Goal: Task Accomplishment & Management: Complete application form

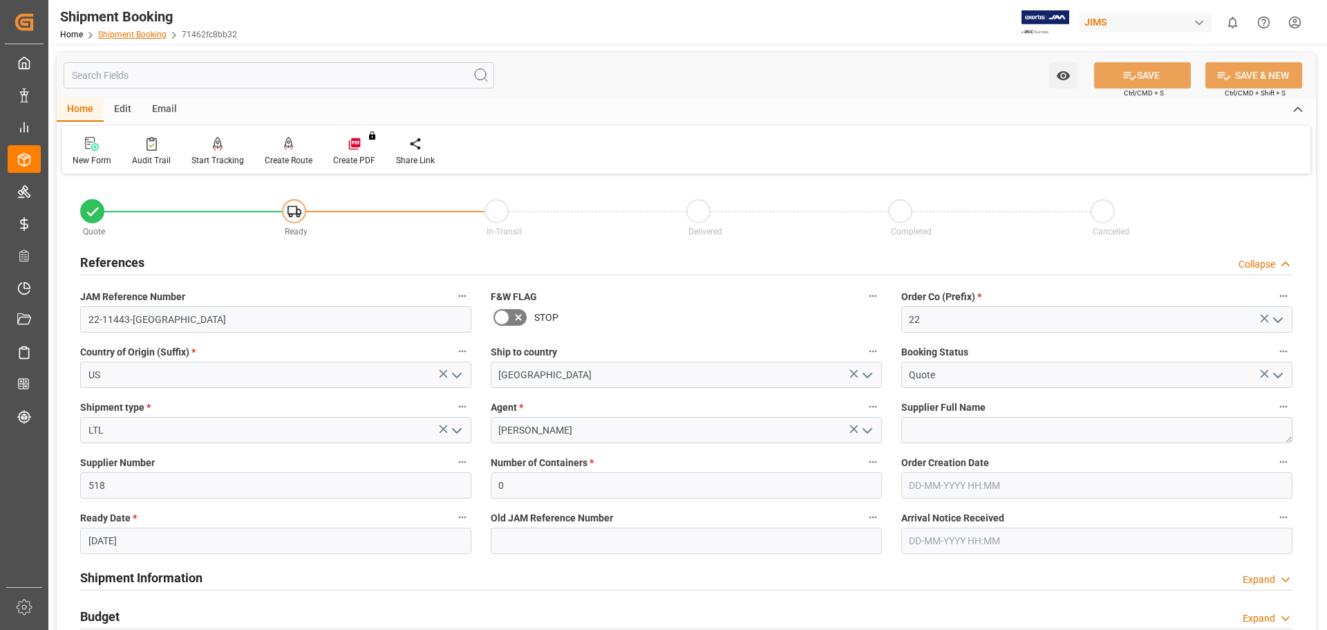
click at [120, 34] on link "Shipment Booking" at bounding box center [132, 35] width 68 height 10
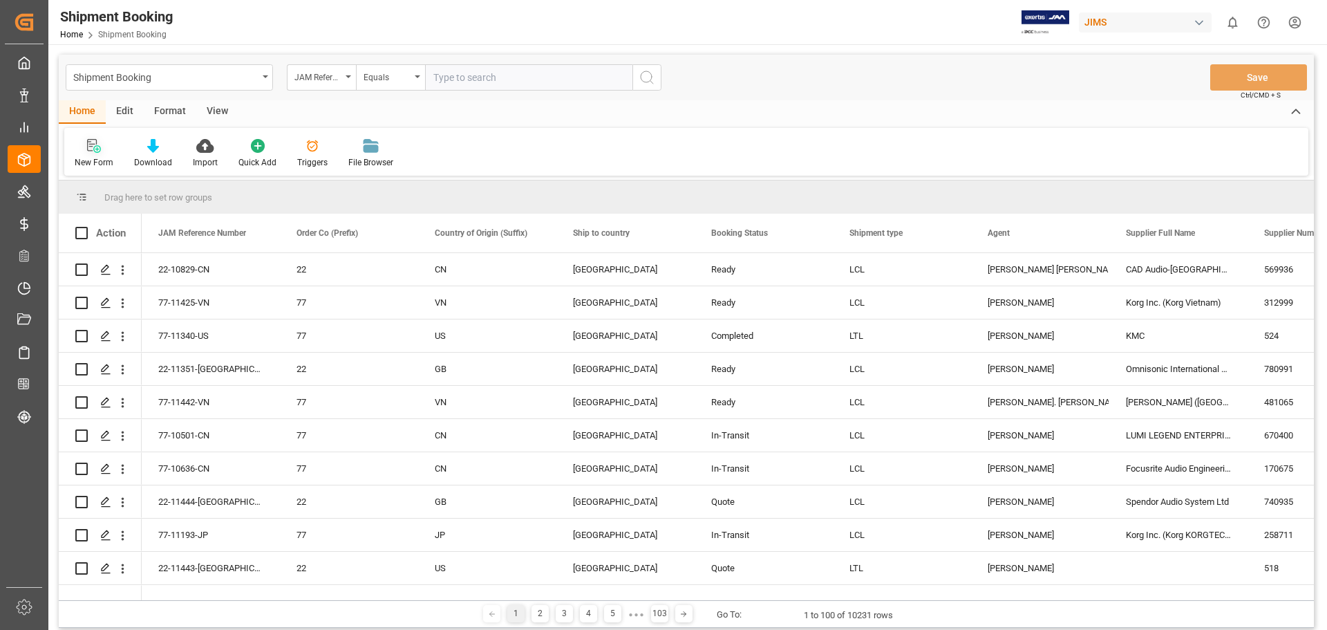
click at [95, 147] on icon at bounding box center [97, 149] width 8 height 8
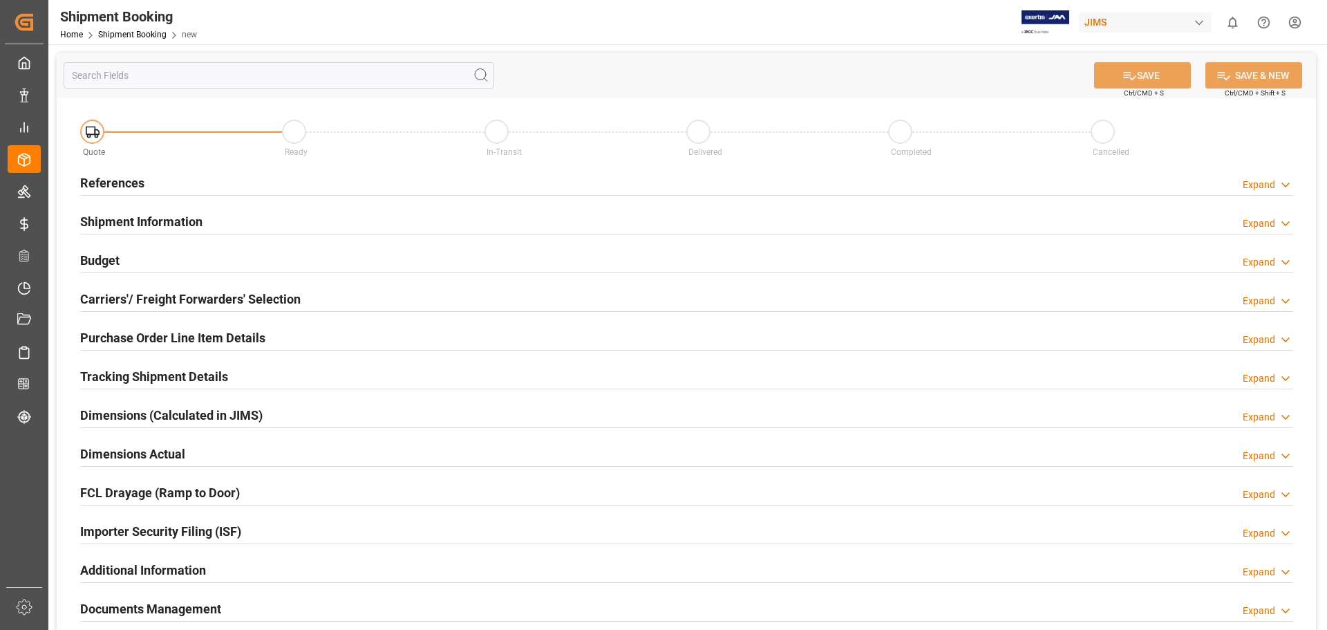
click at [116, 180] on h2 "References" at bounding box center [112, 182] width 64 height 19
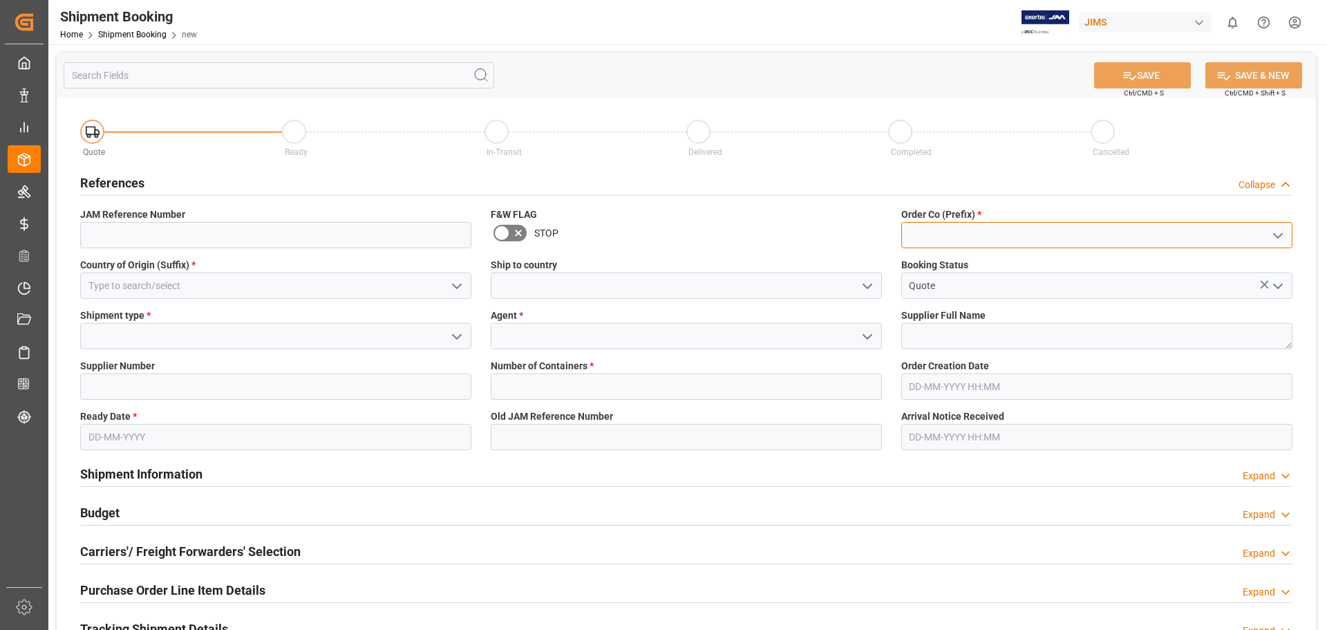
click at [980, 237] on input at bounding box center [1096, 235] width 391 height 26
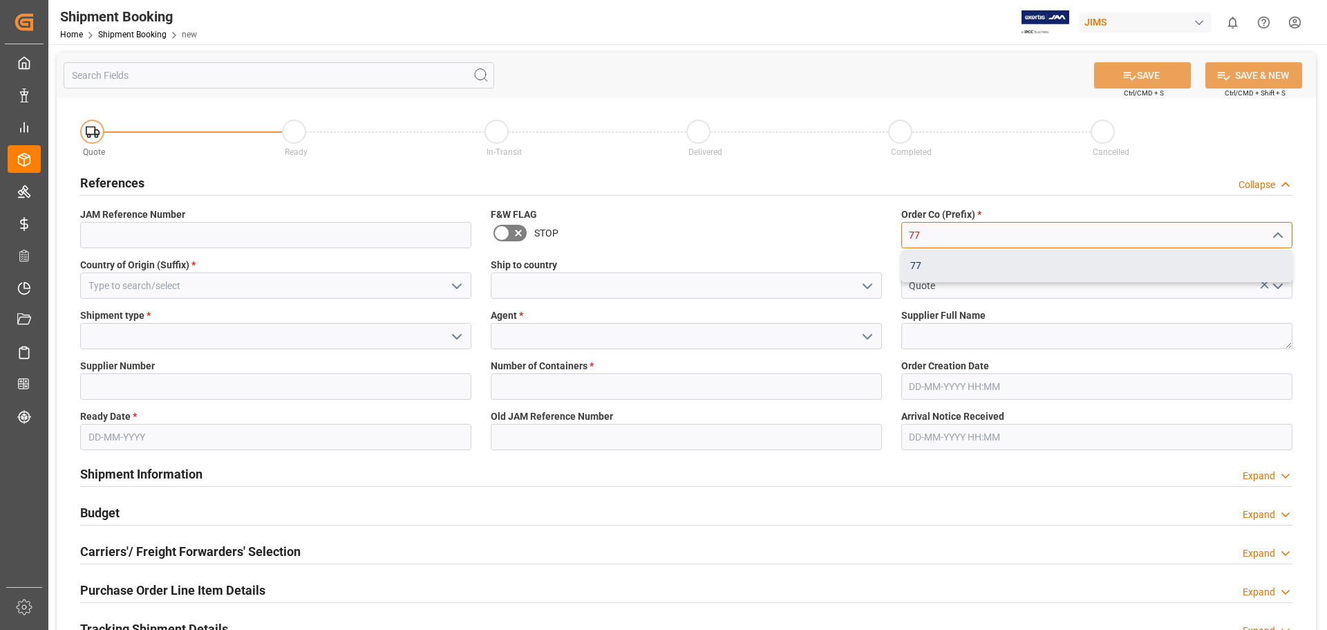
click at [953, 269] on div "77" at bounding box center [1097, 265] width 390 height 31
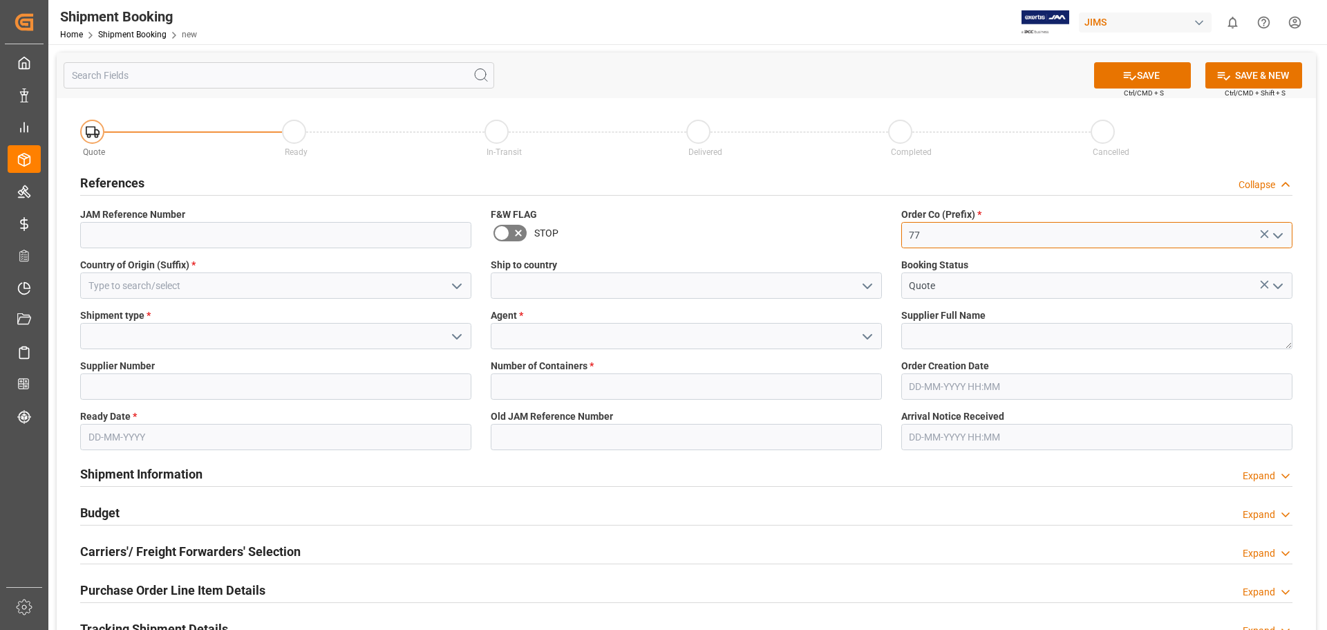
type input "77"
click at [159, 290] on input at bounding box center [275, 285] width 391 height 26
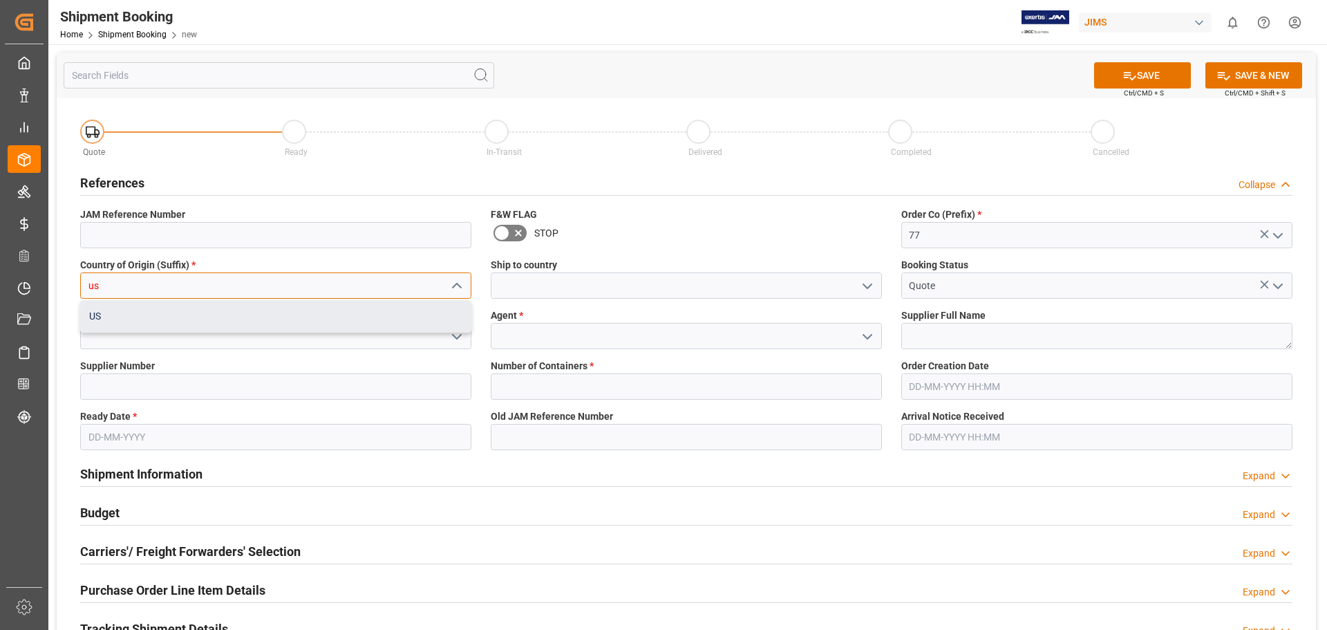
click at [161, 314] on div "US" at bounding box center [276, 316] width 390 height 31
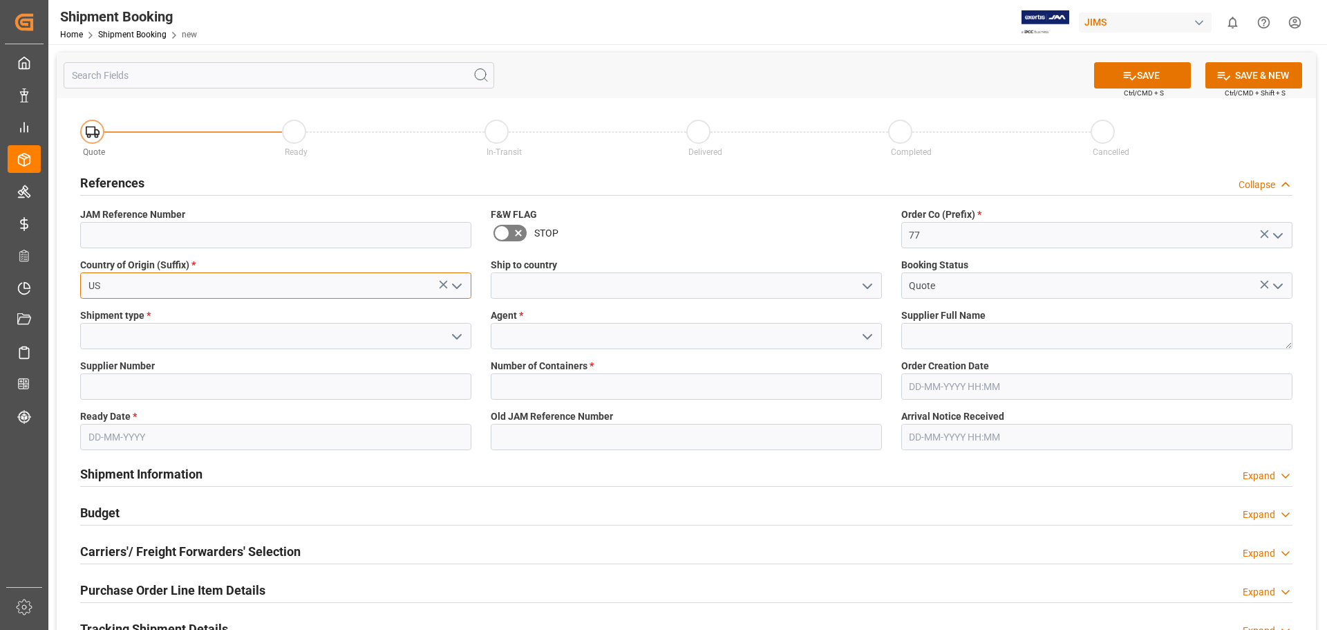
type input "US"
click at [528, 288] on input at bounding box center [686, 285] width 391 height 26
click at [863, 290] on icon "open menu" at bounding box center [867, 286] width 17 height 17
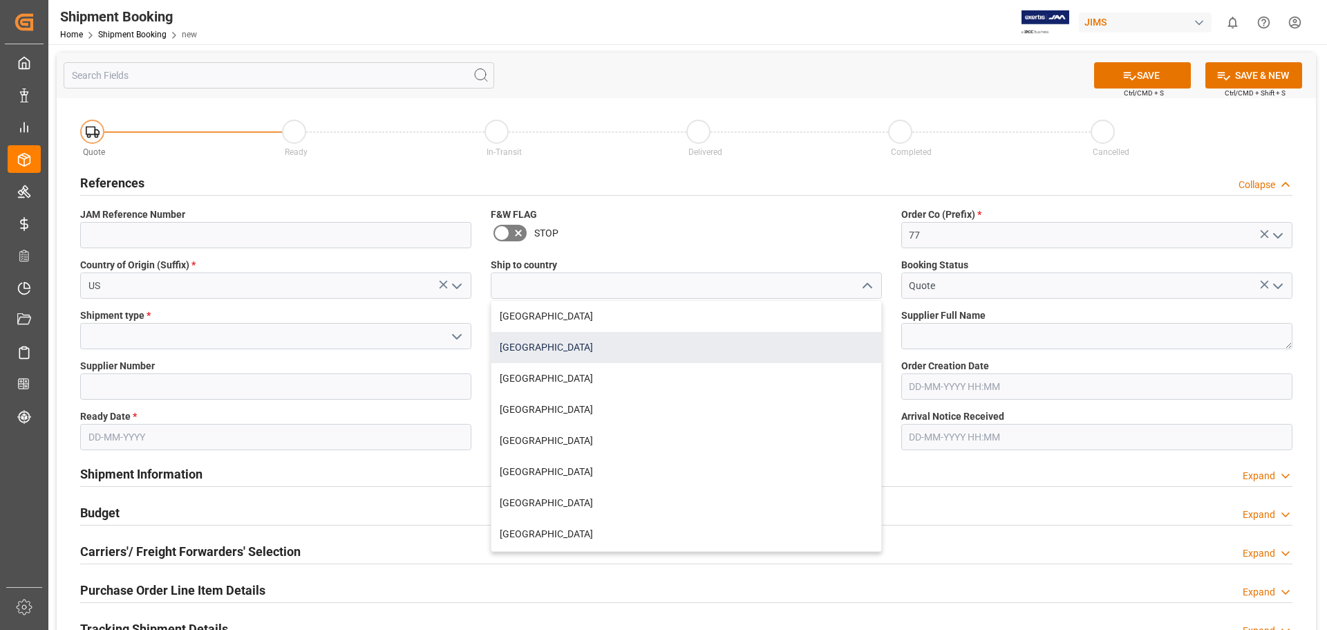
click at [813, 352] on div "[GEOGRAPHIC_DATA]" at bounding box center [686, 347] width 390 height 31
type input "[GEOGRAPHIC_DATA]"
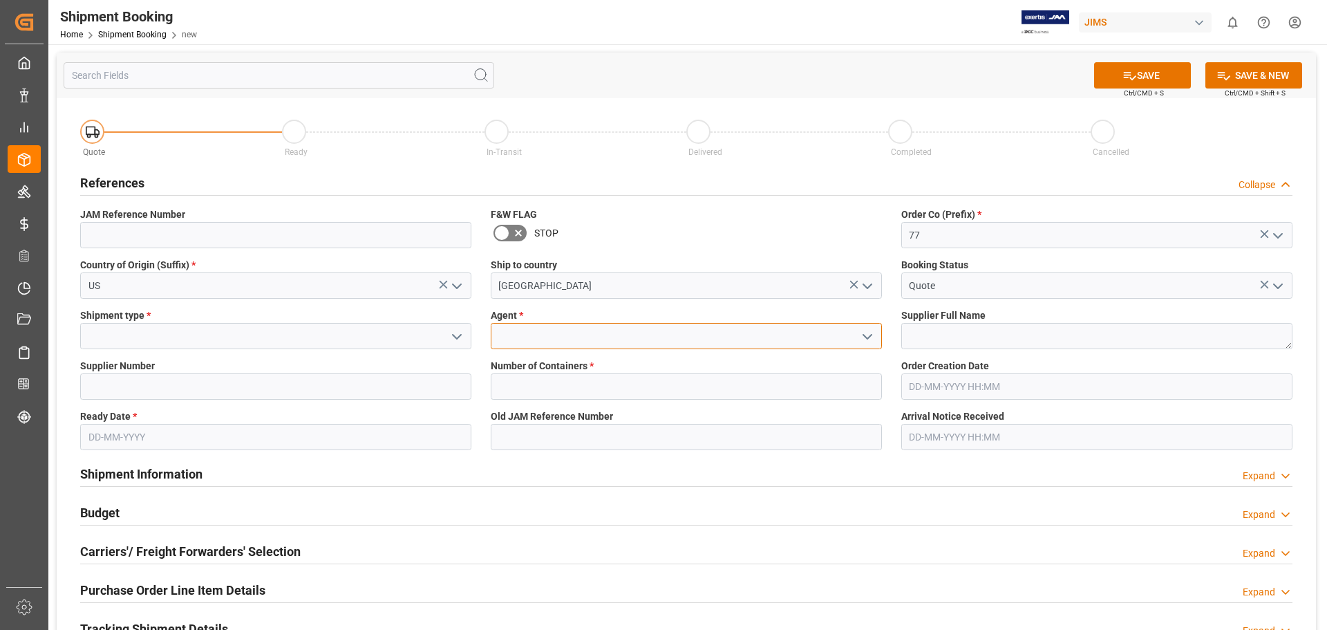
click at [527, 337] on input at bounding box center [686, 336] width 391 height 26
click at [869, 338] on icon "open menu" at bounding box center [867, 336] width 17 height 17
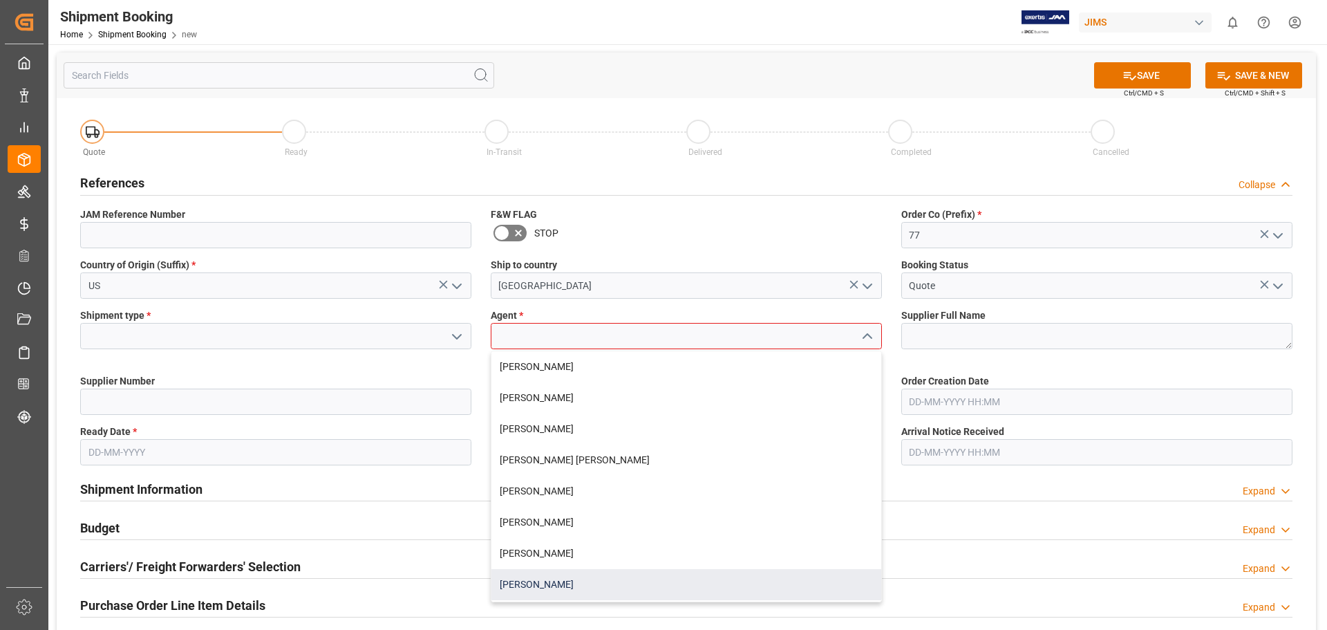
click at [631, 574] on div "[PERSON_NAME]" at bounding box center [686, 584] width 390 height 31
type input "[PERSON_NAME]"
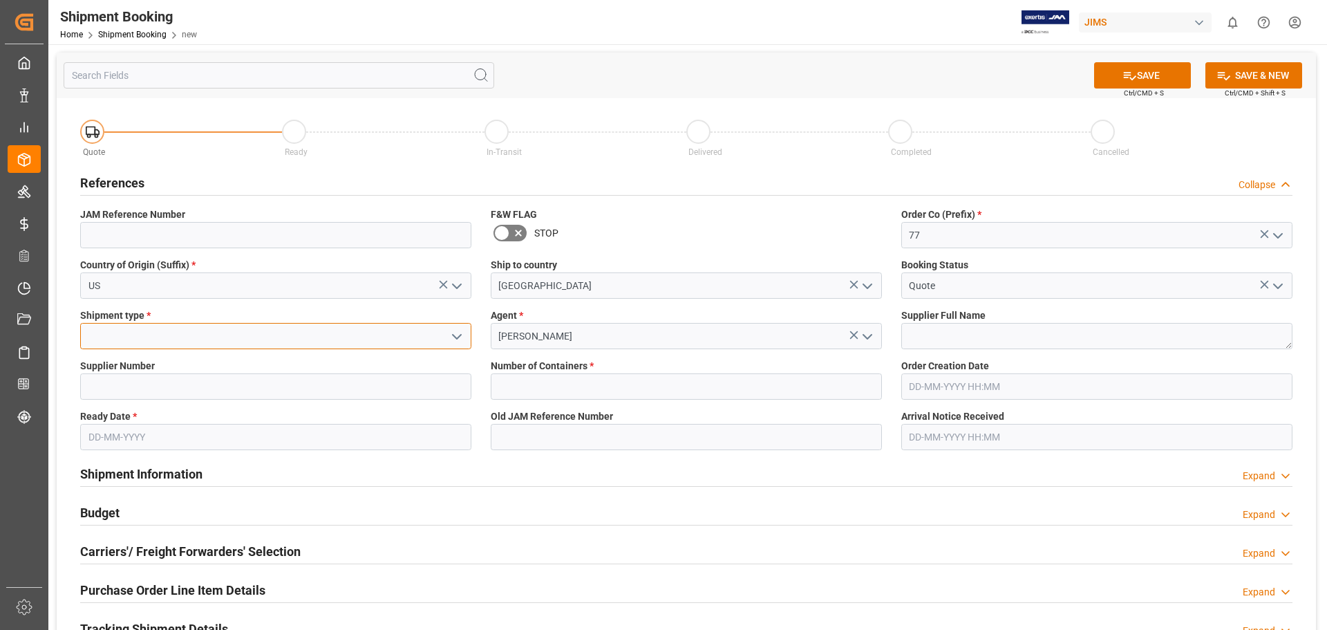
click at [130, 324] on input at bounding box center [275, 336] width 391 height 26
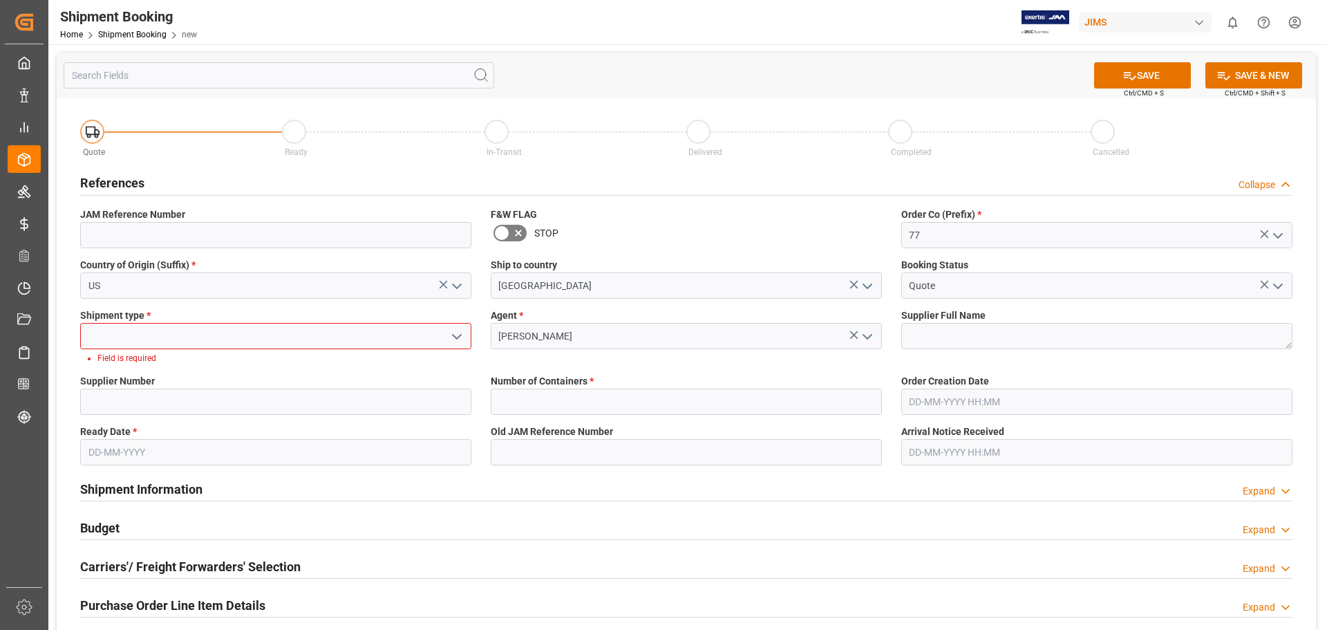
click at [449, 332] on icon "open menu" at bounding box center [457, 336] width 17 height 17
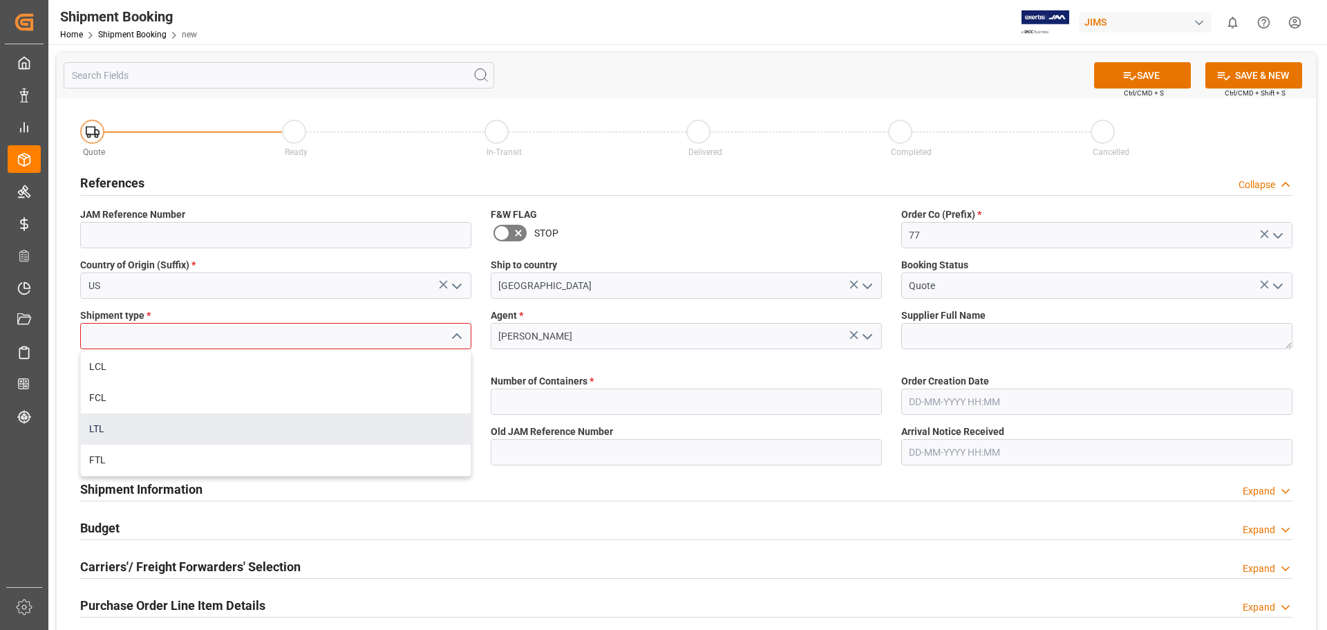
click at [379, 427] on div "LTL" at bounding box center [276, 428] width 390 height 31
type input "LTL"
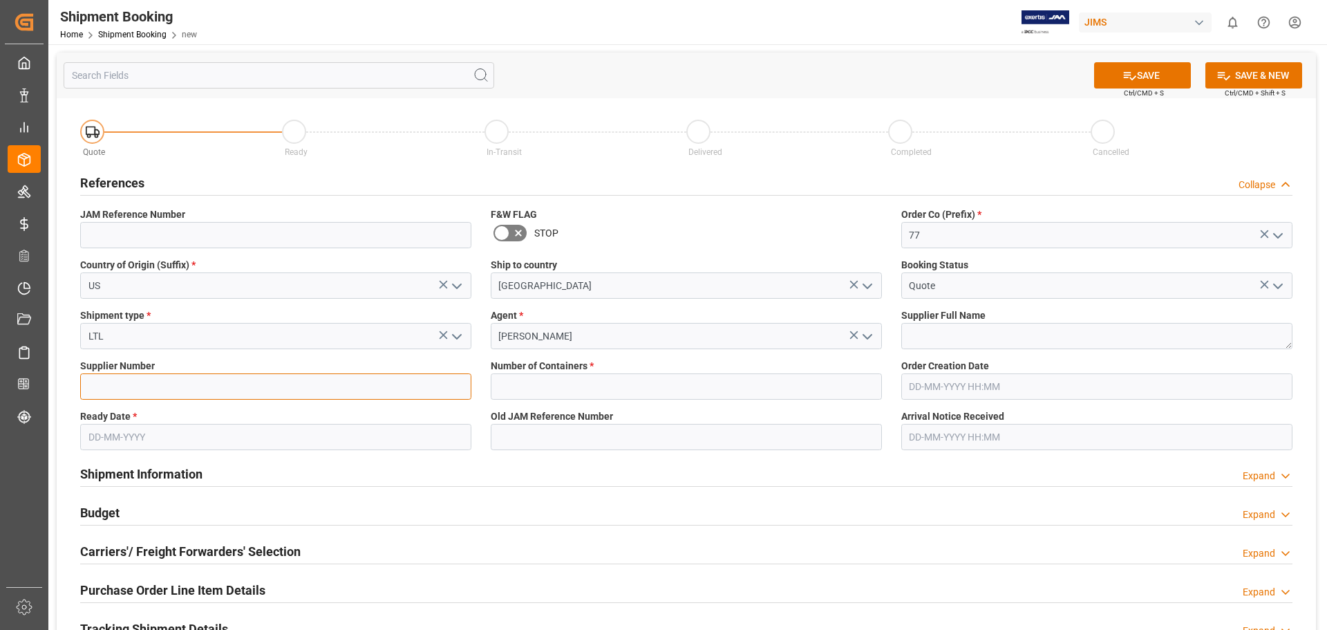
click at [162, 386] on input at bounding box center [275, 386] width 391 height 26
paste input "203756"
type input "203756"
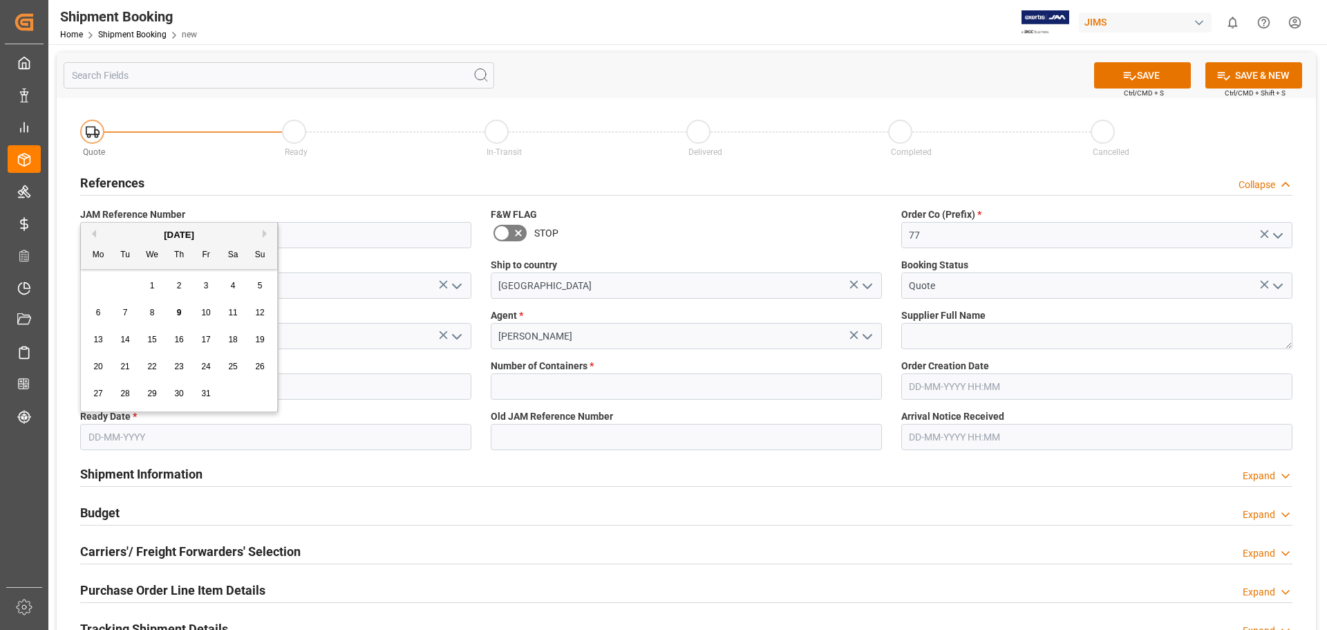
click at [131, 434] on input "text" at bounding box center [275, 437] width 391 height 26
click at [205, 314] on span "10" at bounding box center [205, 313] width 9 height 10
type input "[DATE]"
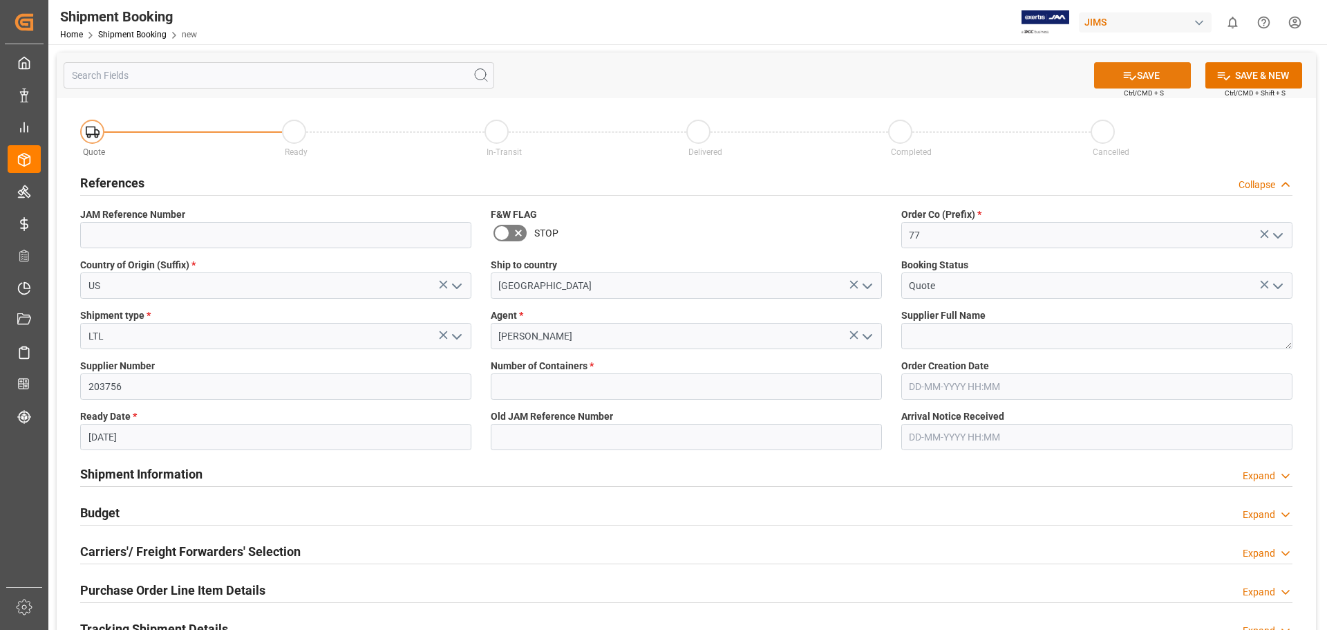
click at [1145, 73] on button "SAVE" at bounding box center [1142, 75] width 97 height 26
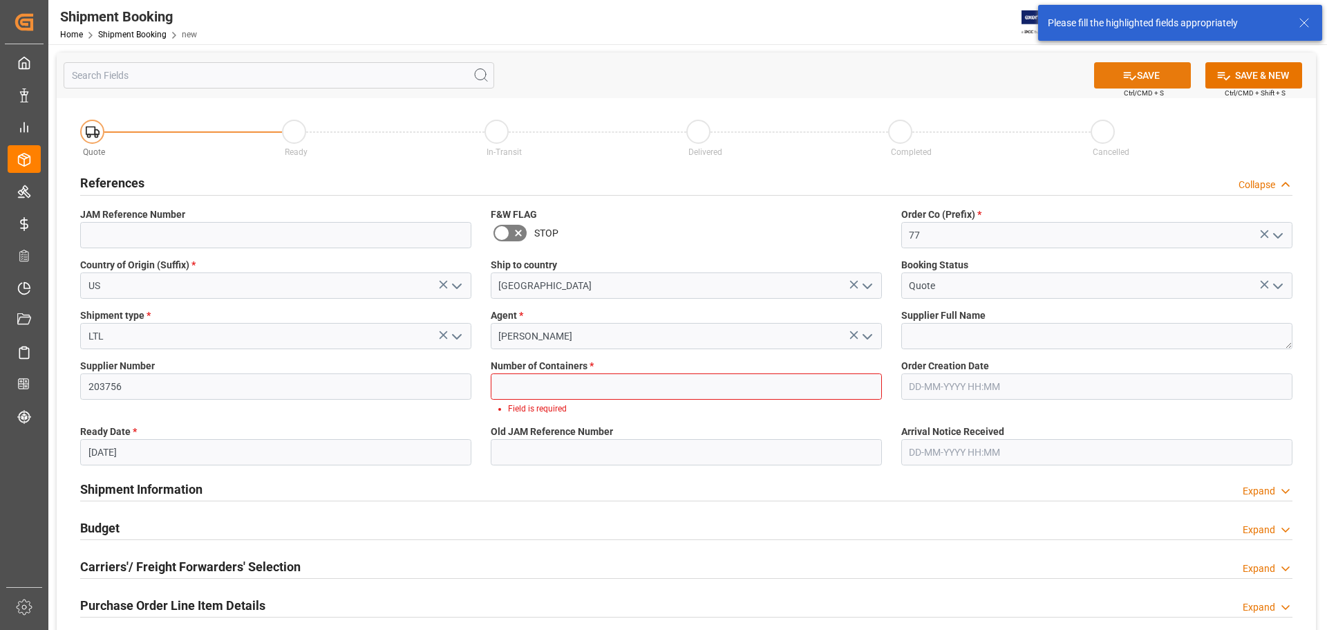
scroll to position [49, 0]
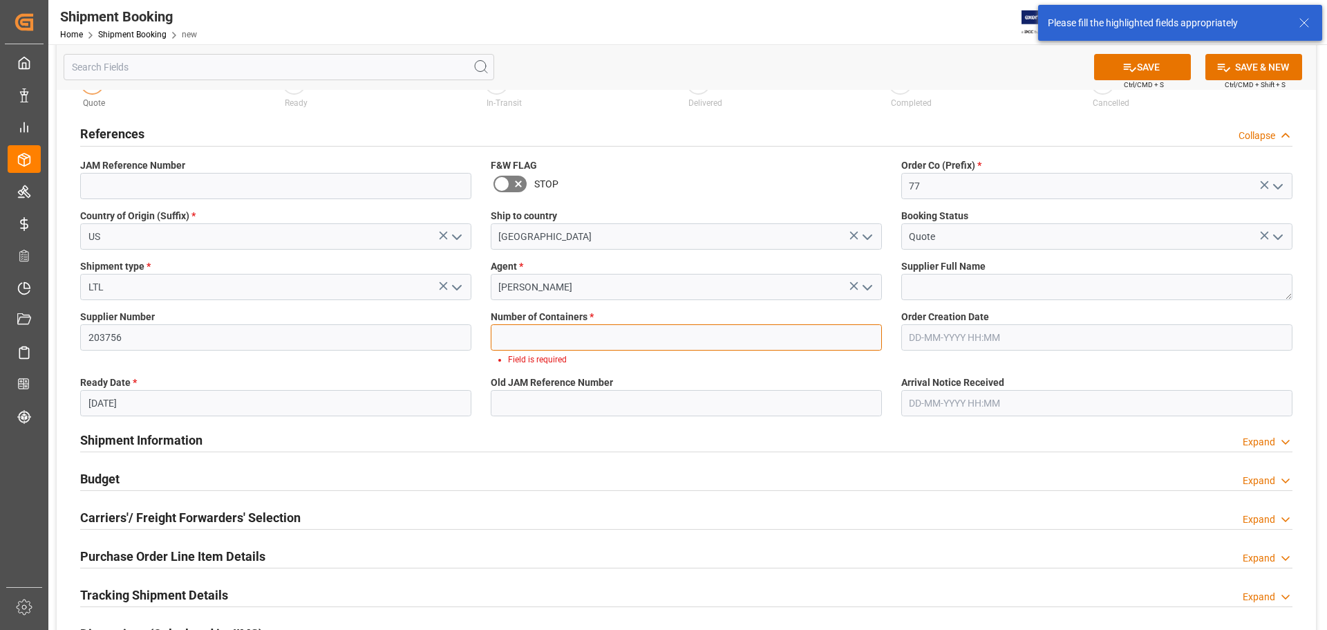
click at [625, 343] on input "text" at bounding box center [686, 337] width 391 height 26
type input "0"
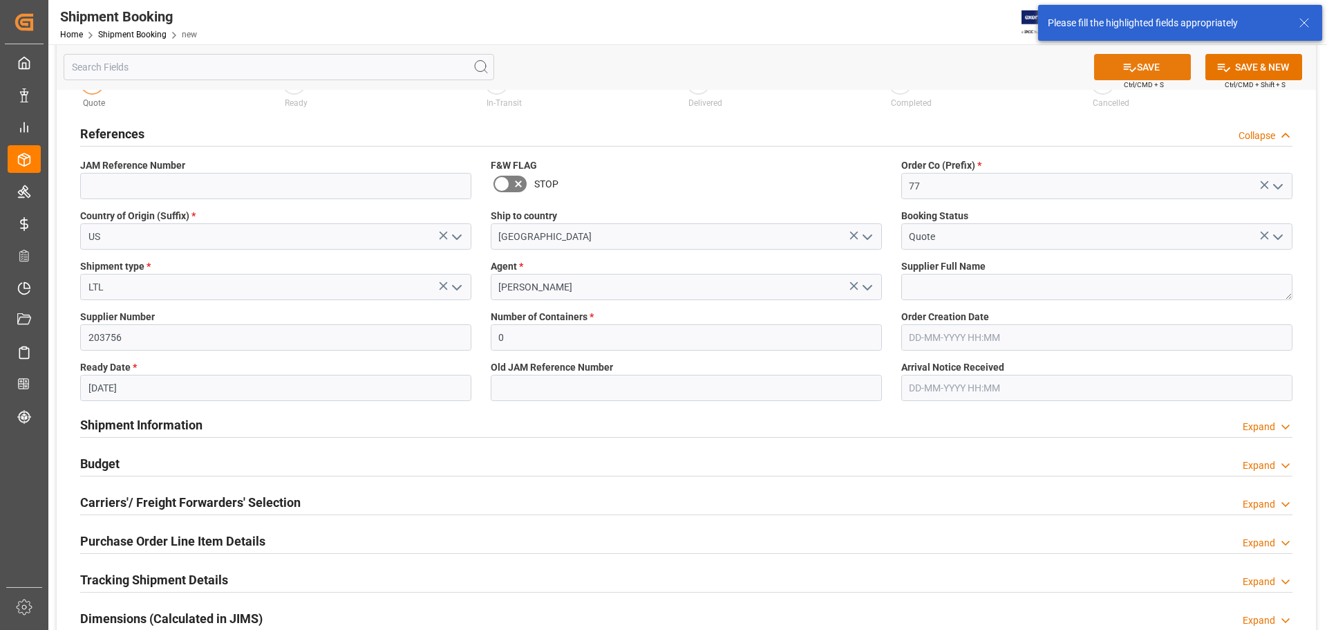
click at [1142, 65] on button "SAVE" at bounding box center [1142, 67] width 97 height 26
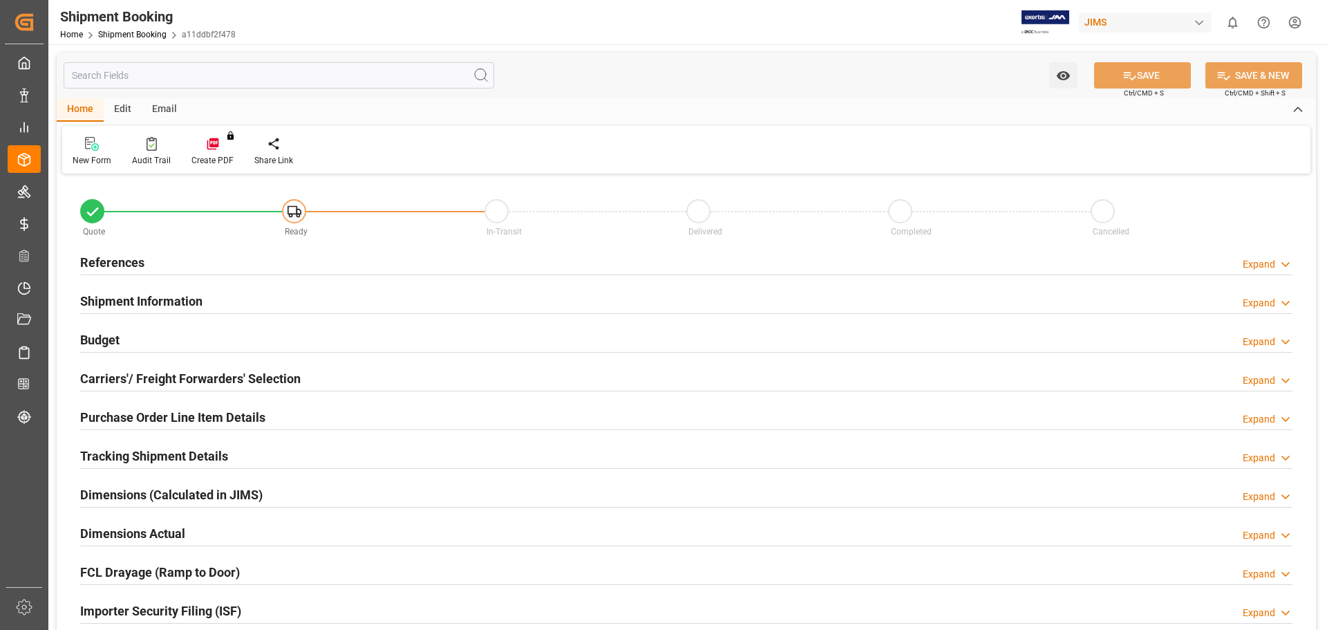
type input "0"
type input "[DATE]"
click at [117, 257] on h2 "References" at bounding box center [112, 262] width 64 height 19
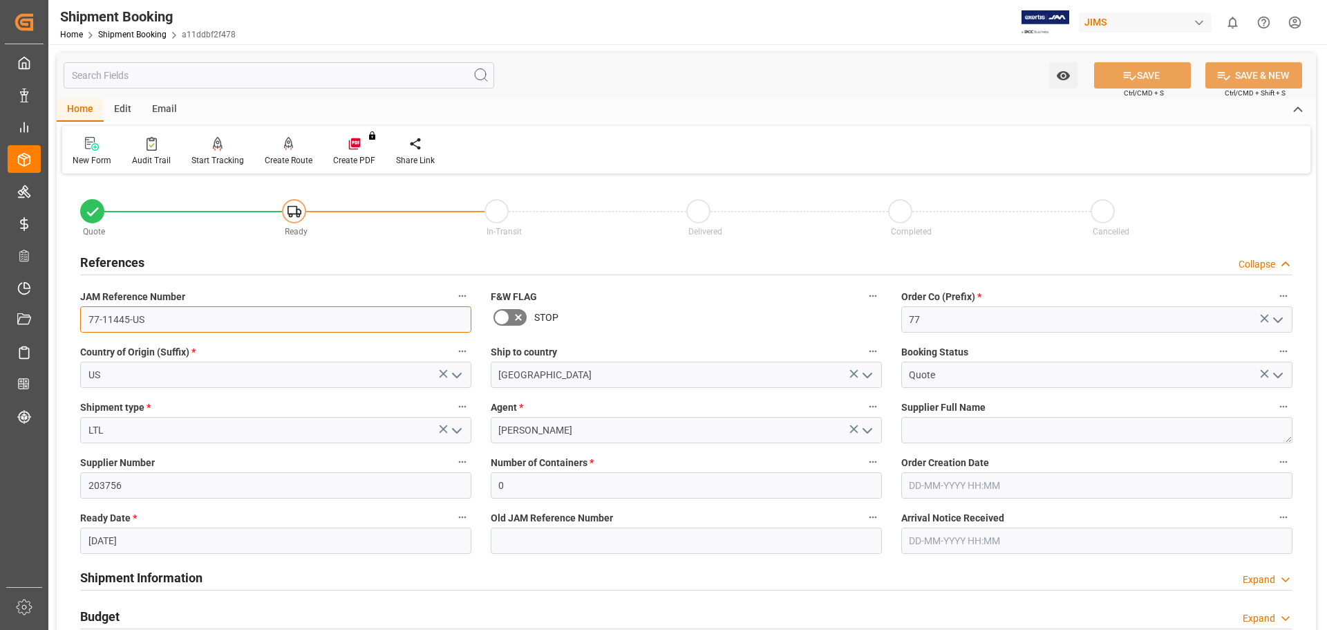
drag, startPoint x: 147, startPoint y: 323, endPoint x: 55, endPoint y: 317, distance: 92.8
click at [55, 317] on div "Watch Option SAVE Ctrl/CMD + S SAVE & NEW Ctrl/CMD + Shift + S Home Edit Email …" at bounding box center [686, 600] width 1276 height 1113
